Goal: Information Seeking & Learning: Learn about a topic

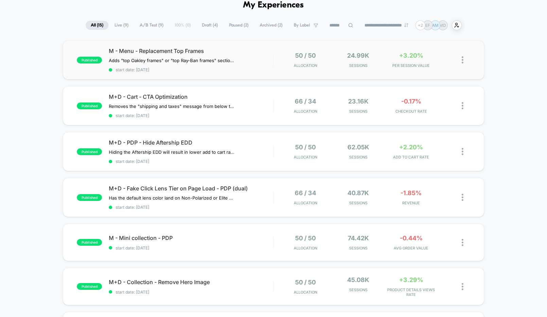
scroll to position [35, 0]
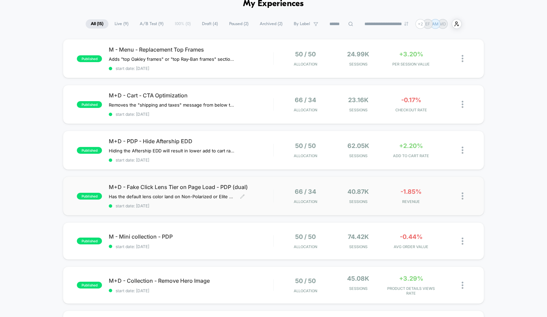
click at [267, 194] on div "M+D - Fake Click Lens Tier on Page Load - PDP (dual) Has the default lens color…" at bounding box center [191, 196] width 165 height 25
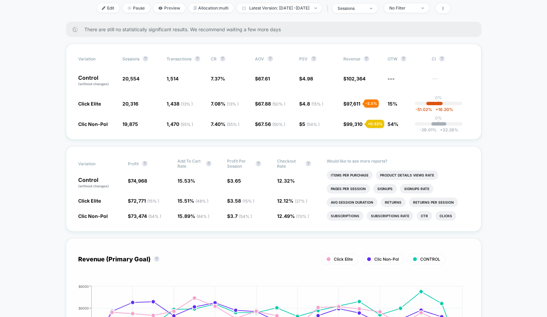
scroll to position [109, 0]
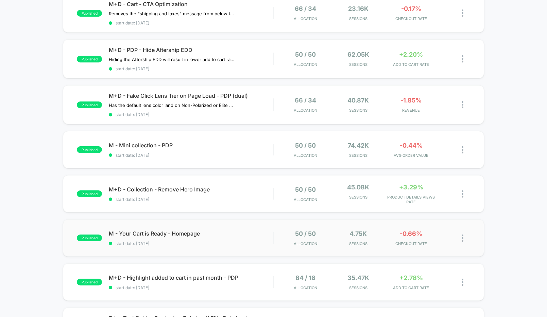
scroll to position [125, 0]
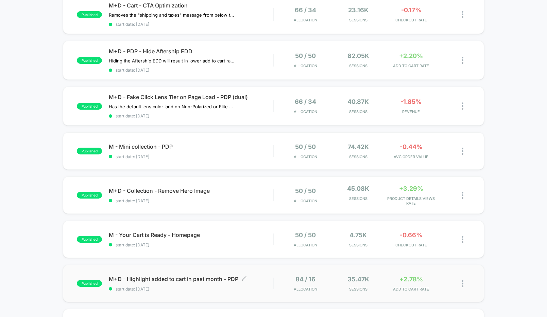
click at [216, 281] on span "M+D - Highlight added to cart in past month - PDP Click to edit experience deta…" at bounding box center [191, 279] width 165 height 7
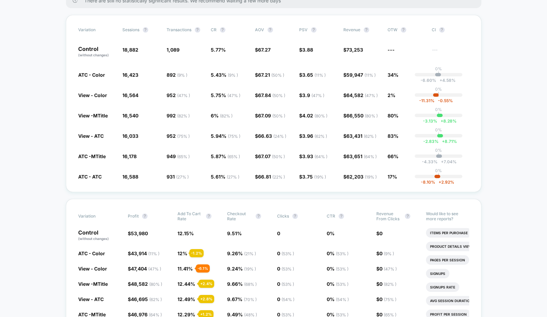
scroll to position [122, 0]
click at [96, 175] on span "ATC - ATC" at bounding box center [89, 177] width 23 height 6
click at [95, 137] on span "View - ATC" at bounding box center [90, 137] width 25 height 6
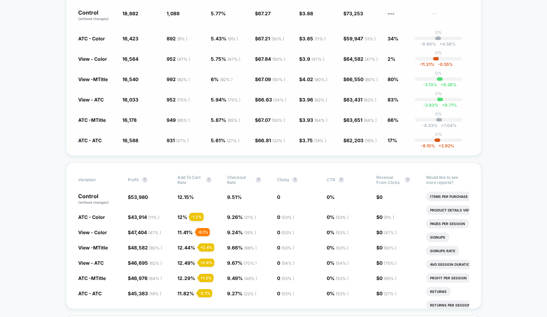
scroll to position [159, 0]
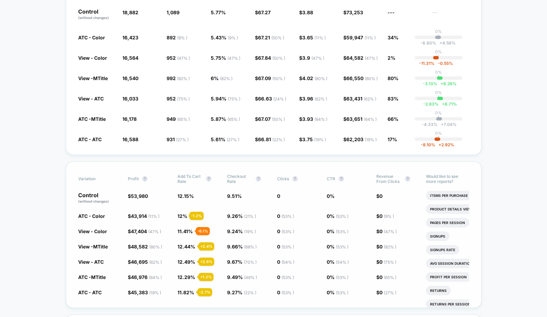
click at [185, 292] on span "11.82 %" at bounding box center [185, 293] width 17 height 6
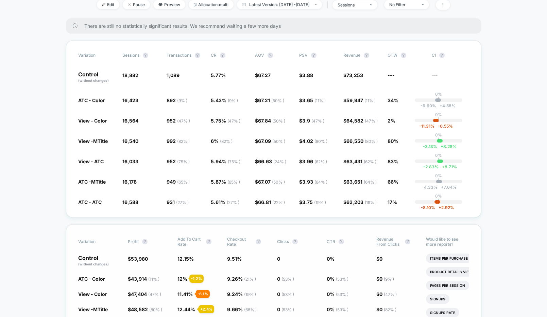
scroll to position [0, 0]
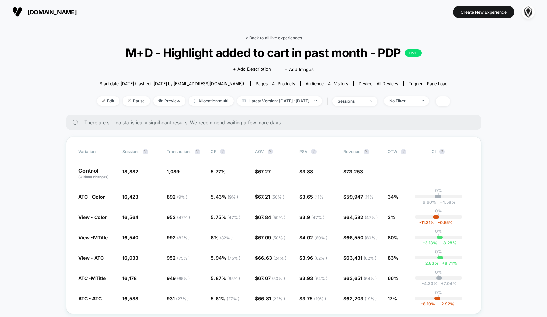
click at [272, 37] on link "< Back to all live experiences" at bounding box center [273, 37] width 56 height 5
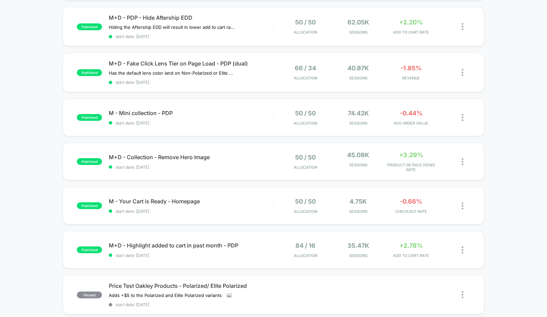
scroll to position [161, 0]
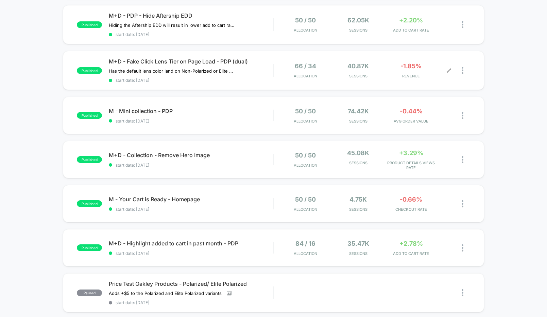
click at [276, 72] on div "66 / 34 Allocation 40.87k Sessions -1.85% REVENUE" at bounding box center [372, 71] width 196 height 16
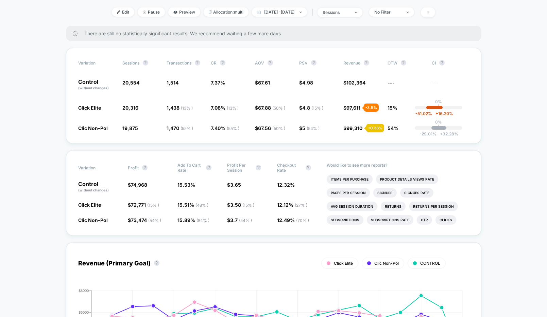
scroll to position [238, 0]
